Goal: Information Seeking & Learning: Learn about a topic

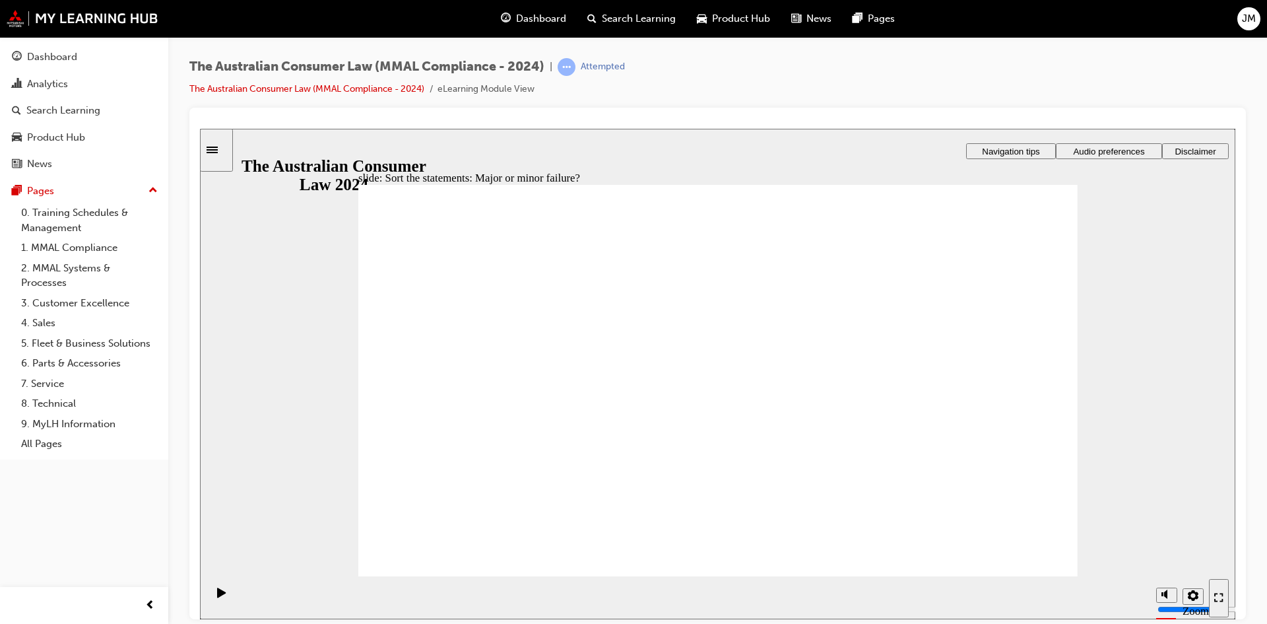
drag, startPoint x: 723, startPoint y: 319, endPoint x: 925, endPoint y: 457, distance: 245.1
drag, startPoint x: 784, startPoint y: 339, endPoint x: 566, endPoint y: 480, distance: 259.8
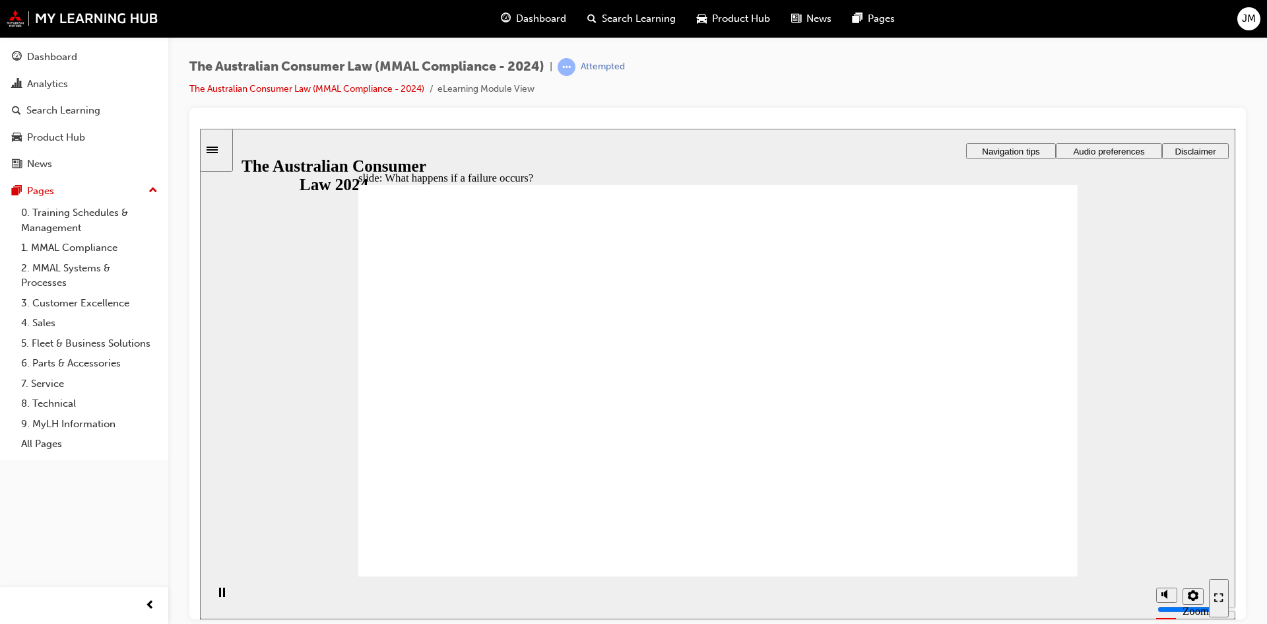
drag, startPoint x: 934, startPoint y: 285, endPoint x: 882, endPoint y: 325, distance: 66.0
drag, startPoint x: 618, startPoint y: 385, endPoint x: 636, endPoint y: 382, distance: 18.1
